Goal: Find contact information: Find contact information

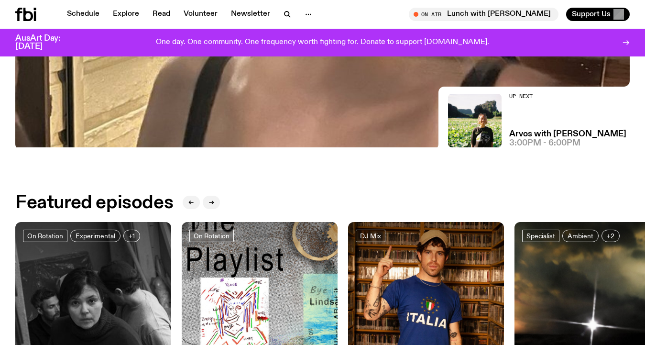
scroll to position [239, 0]
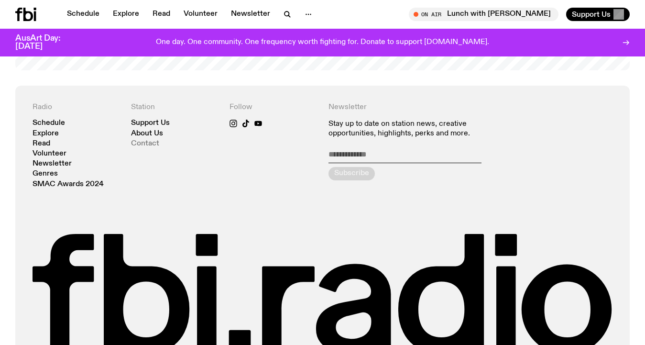
click at [151, 140] on link "Contact" at bounding box center [145, 143] width 28 height 7
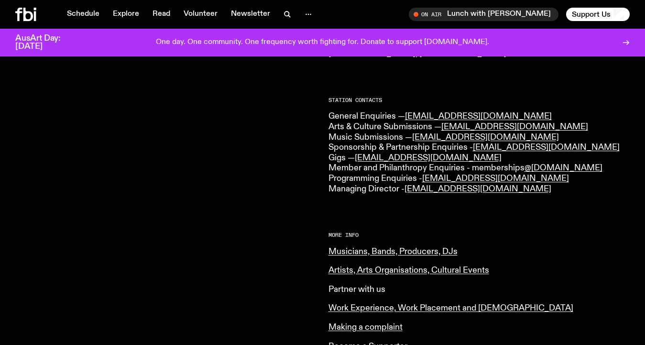
scroll to position [219, 0]
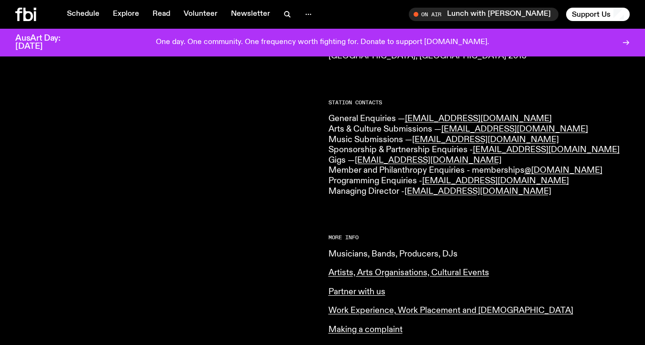
click at [350, 250] on link "Musicians, Bands, Producers, DJs" at bounding box center [392, 254] width 129 height 9
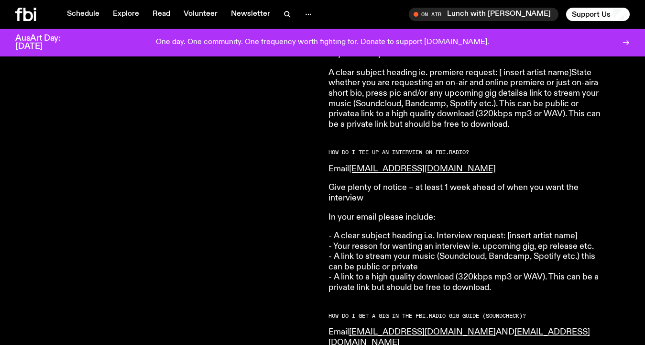
scroll to position [1108, 0]
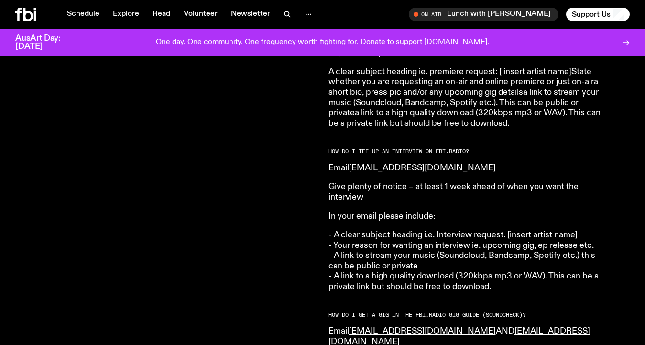
drag, startPoint x: 500, startPoint y: 264, endPoint x: 353, endPoint y: 142, distance: 190.8
click at [353, 142] on article "HOW DO I SUBMIT MUSIC TO FBi.radio? Please submit your music to music@fbiradio.…" at bounding box center [465, 72] width 275 height 1575
copy article "Email musicinterviews@fbiradio.com Give plenty of notice – at least 1 week ahea…"
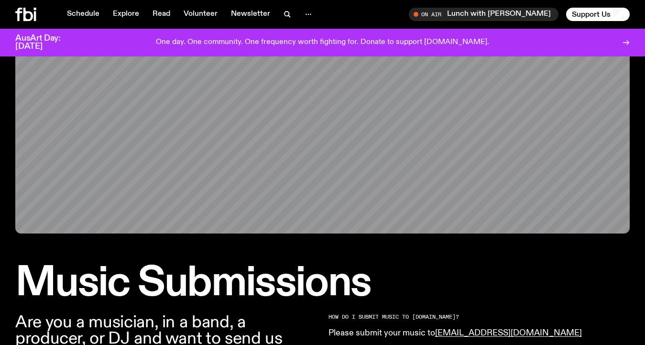
scroll to position [2, 0]
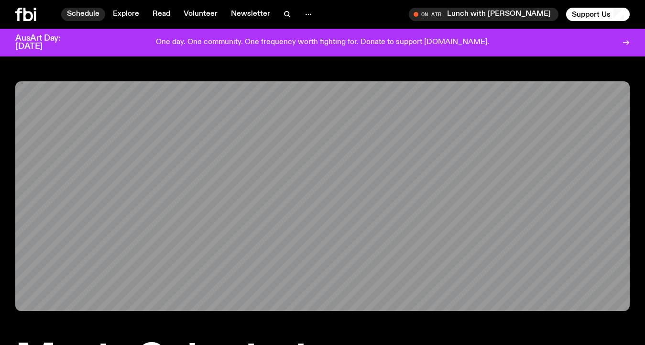
click at [94, 12] on link "Schedule" at bounding box center [83, 14] width 44 height 13
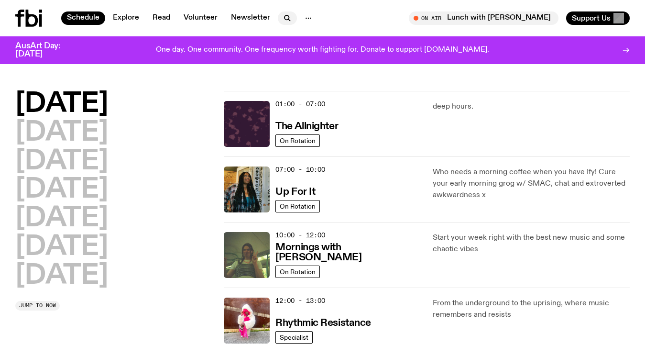
click at [284, 19] on icon "button" at bounding box center [286, 17] width 4 height 4
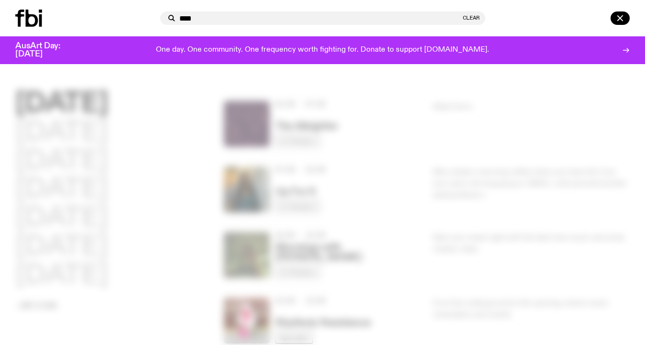
type input "****"
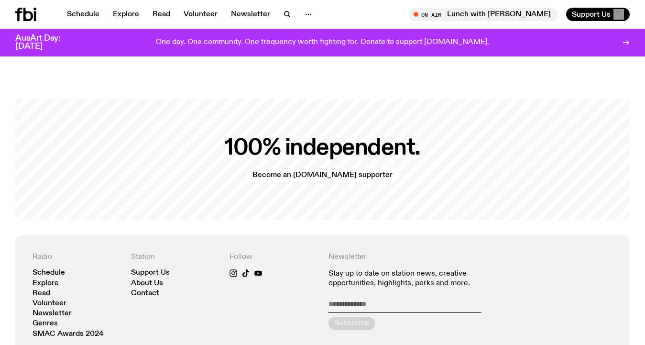
scroll to position [1987, 0]
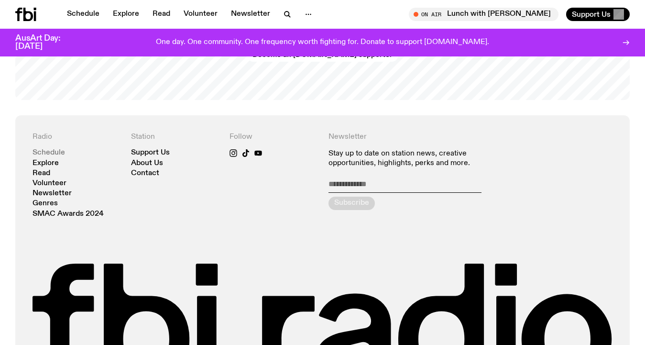
click at [47, 149] on link "Schedule" at bounding box center [49, 152] width 33 height 7
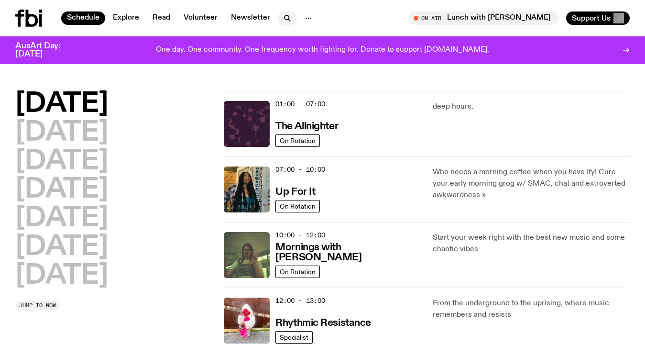
click at [286, 17] on icon "button" at bounding box center [286, 17] width 4 height 4
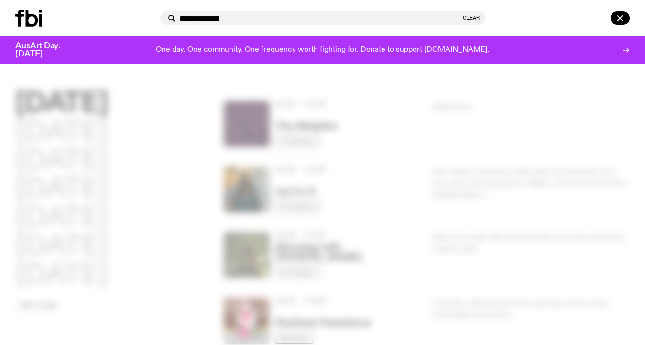
type input "**********"
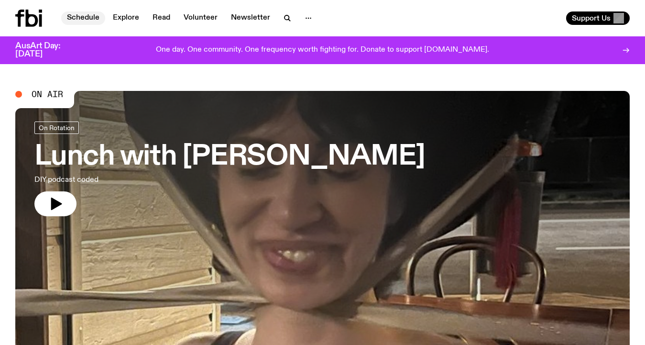
click at [87, 17] on link "Schedule" at bounding box center [83, 17] width 44 height 13
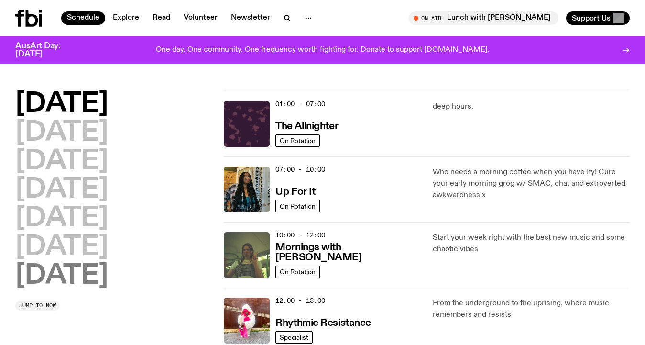
click at [65, 273] on h2 "Sunday" at bounding box center [61, 275] width 93 height 27
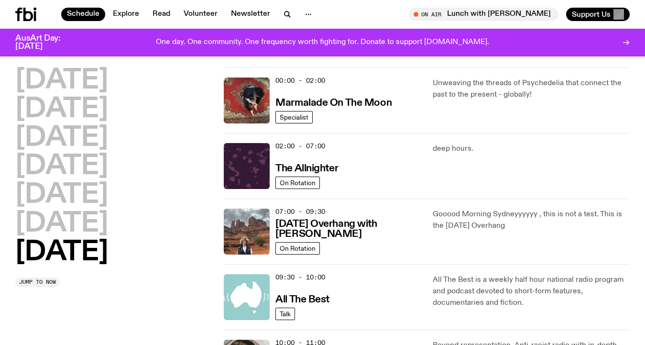
scroll to position [27, 0]
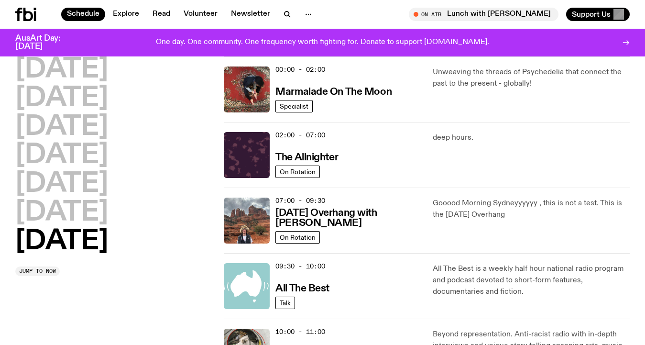
click at [83, 238] on h2 "Sunday" at bounding box center [61, 241] width 93 height 27
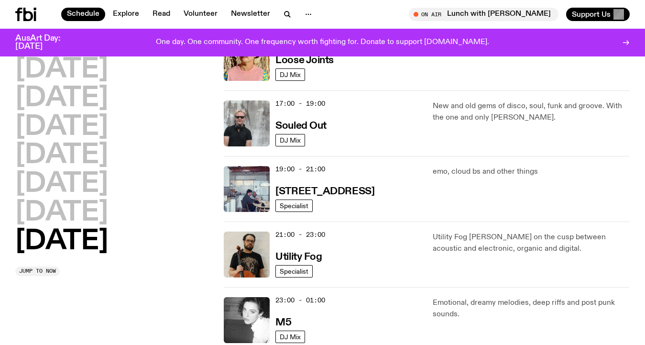
scroll to position [582, 0]
click at [296, 124] on h3 "Souled Out" at bounding box center [300, 126] width 51 height 10
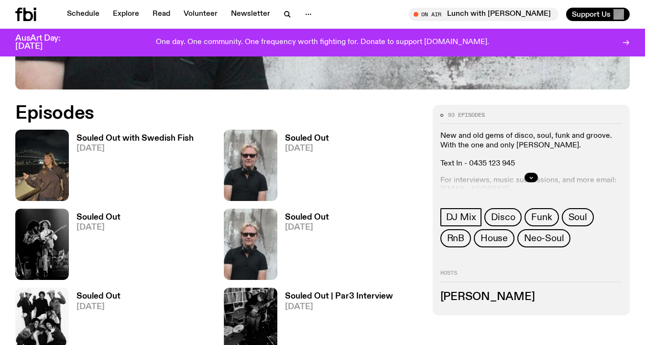
scroll to position [420, 0]
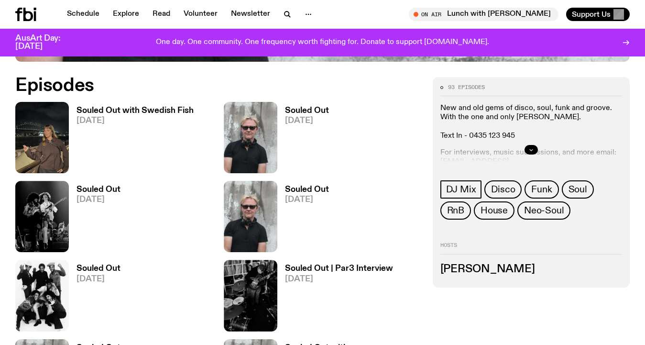
click at [532, 149] on icon "button" at bounding box center [531, 150] width 6 height 6
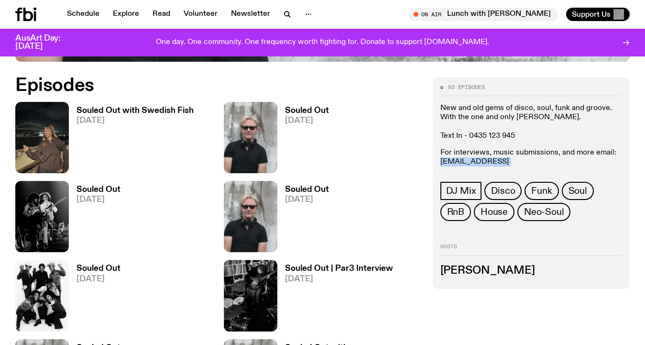
drag, startPoint x: 519, startPoint y: 163, endPoint x: 441, endPoint y: 164, distance: 77.5
click at [441, 164] on p "For interviews, music submissions, and more email: stephenferris@me.com or izzy…" at bounding box center [531, 166] width 182 height 37
copy p "stephenferris@me.com"
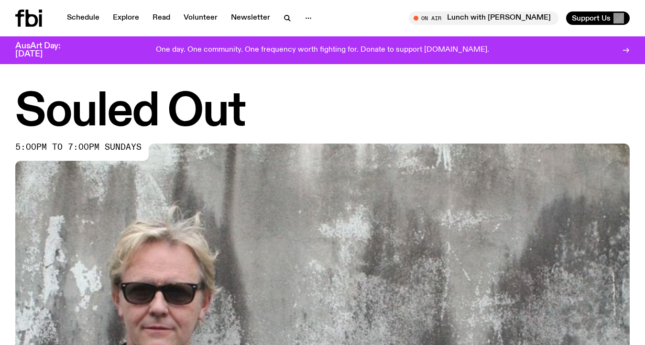
scroll to position [0, 0]
